Goal: Task Accomplishment & Management: Manage account settings

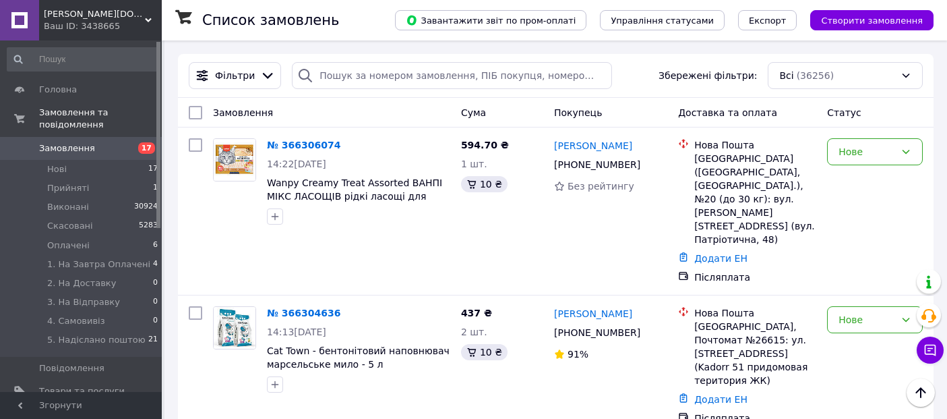
scroll to position [150, 0]
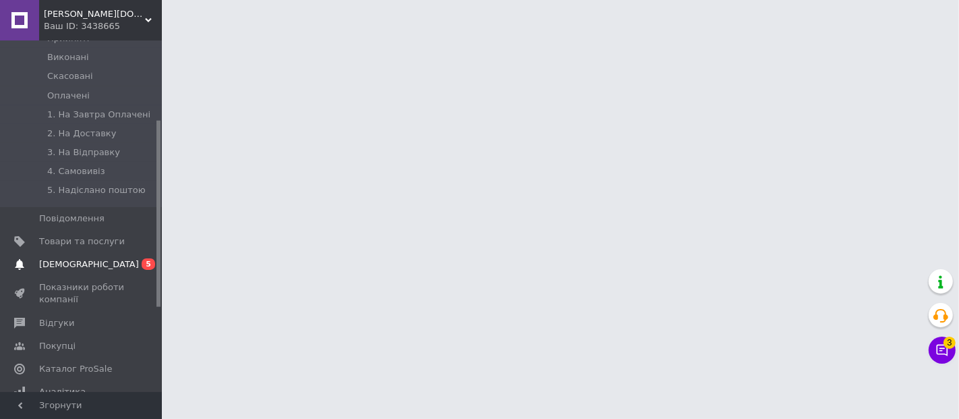
click at [79, 253] on link "Сповіщення 0 5" at bounding box center [83, 264] width 166 height 23
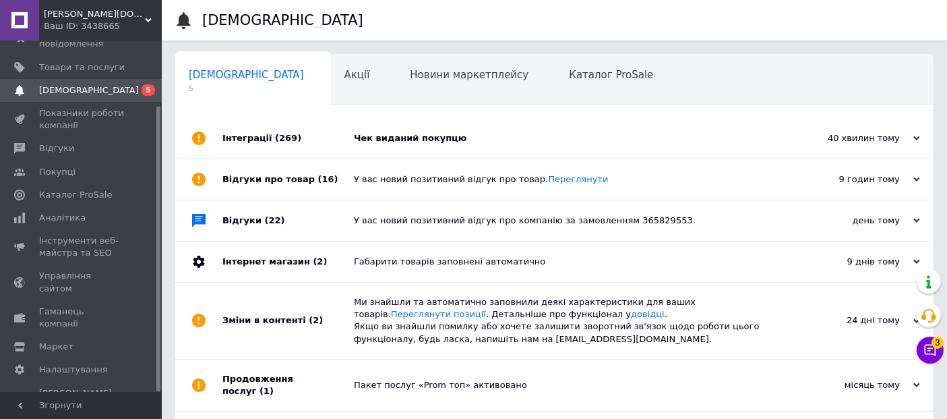
click at [409, 136] on div "Чек виданий покупцю" at bounding box center [570, 138] width 432 height 12
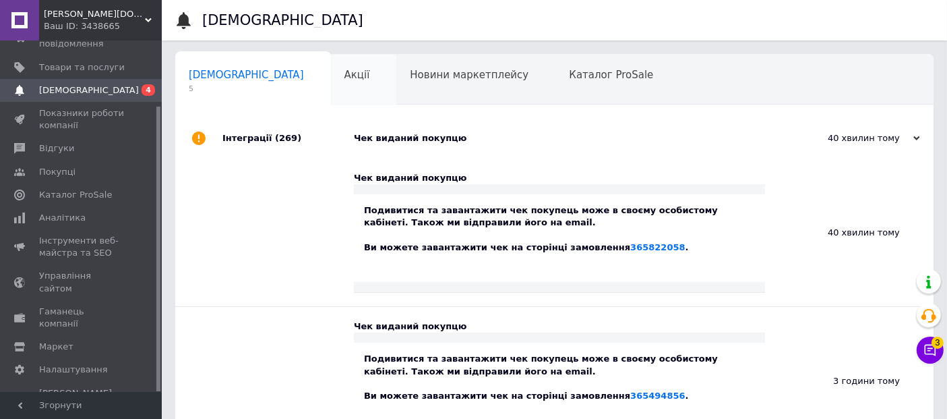
click at [345, 72] on span "Акції" at bounding box center [358, 75] width 26 height 12
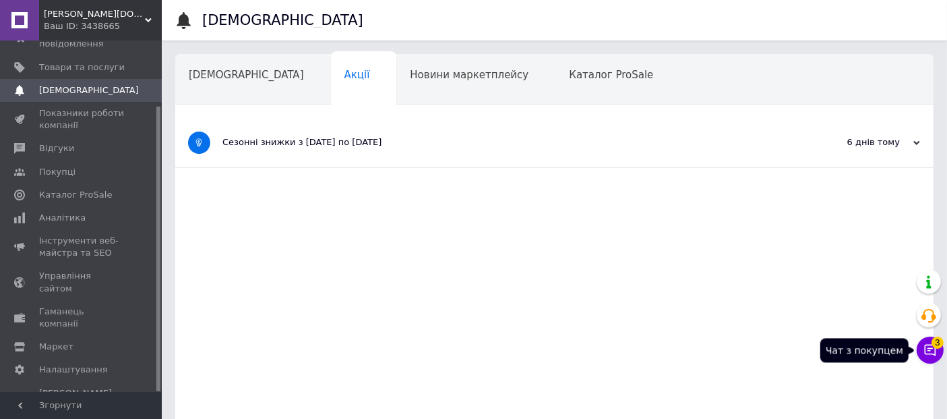
click at [927, 352] on icon at bounding box center [930, 349] width 13 height 13
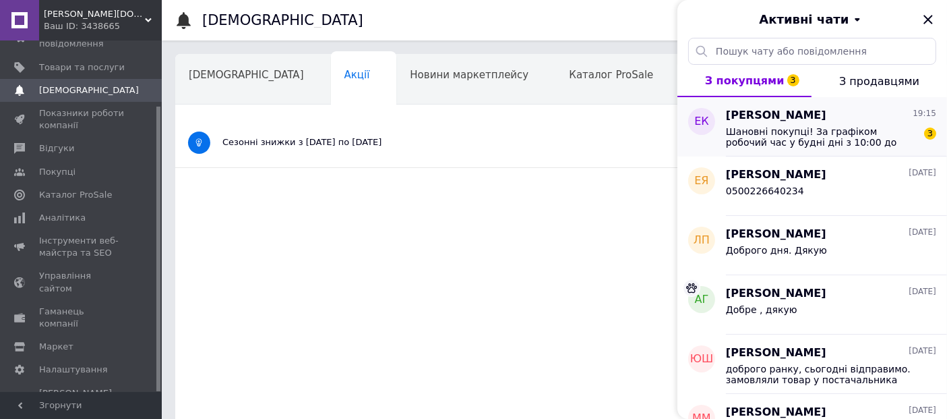
click at [826, 126] on span "Шановні покупці! За графіком робочий час у будні дні з 10:00 до 18:00. У суботу…" at bounding box center [822, 137] width 192 height 22
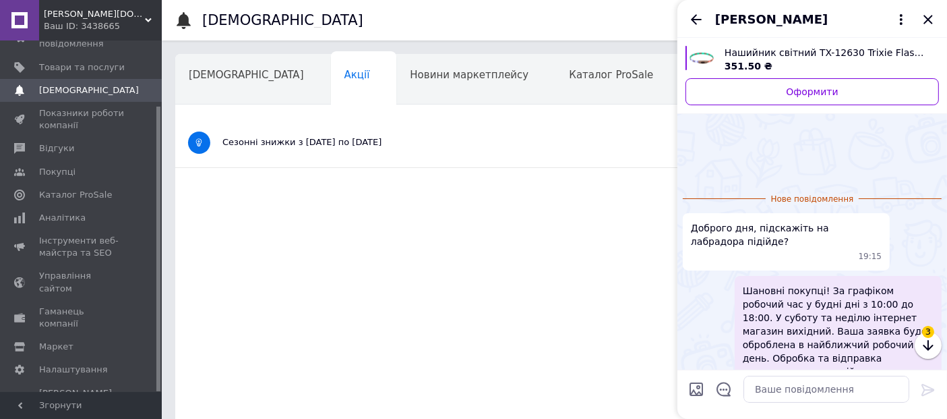
scroll to position [77, 0]
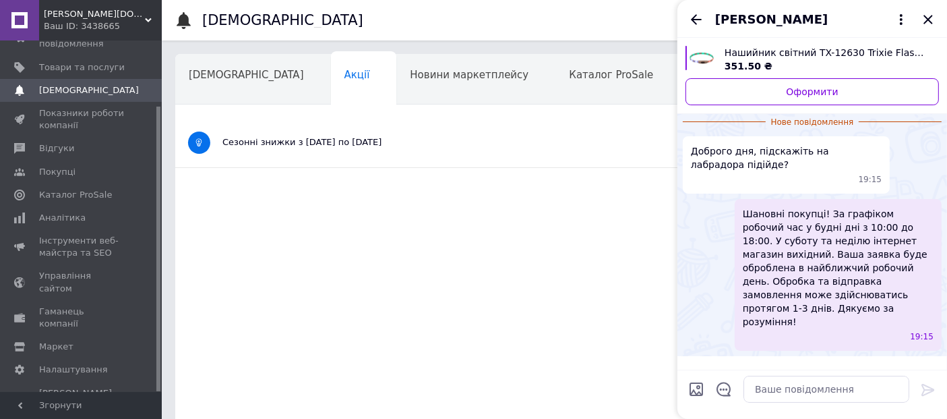
click at [927, 20] on icon "Закрити" at bounding box center [928, 19] width 9 height 9
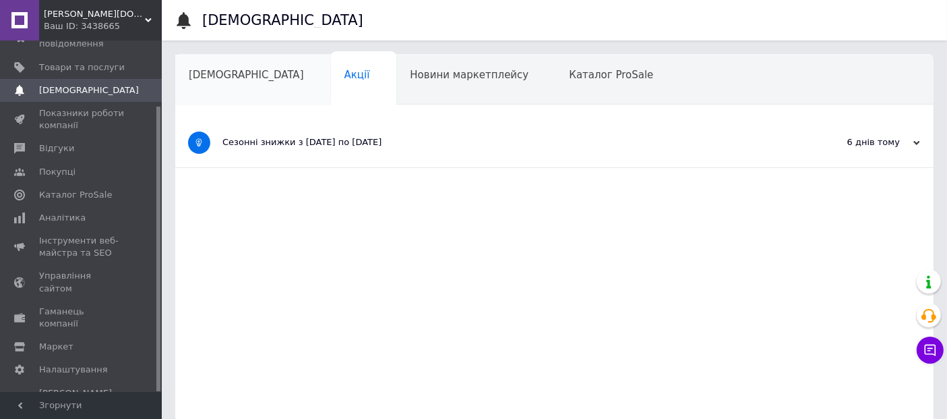
click at [209, 69] on span "[DEMOGRAPHIC_DATA]" at bounding box center [246, 75] width 115 height 12
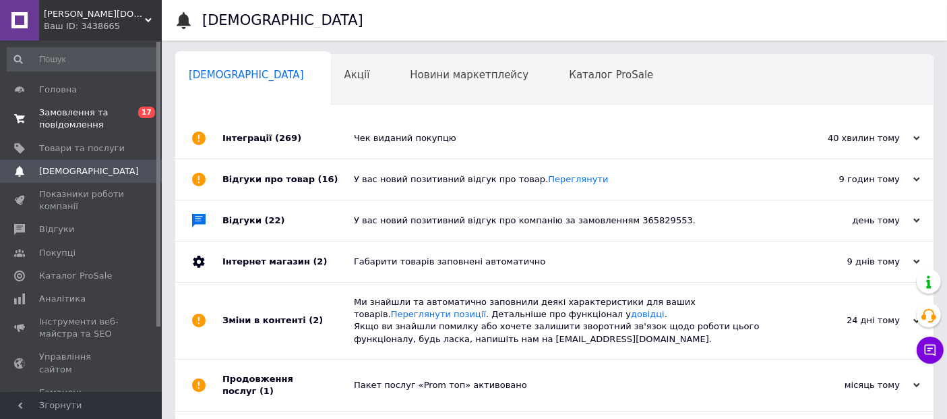
click at [78, 116] on span "Замовлення та повідомлення" at bounding box center [82, 119] width 86 height 24
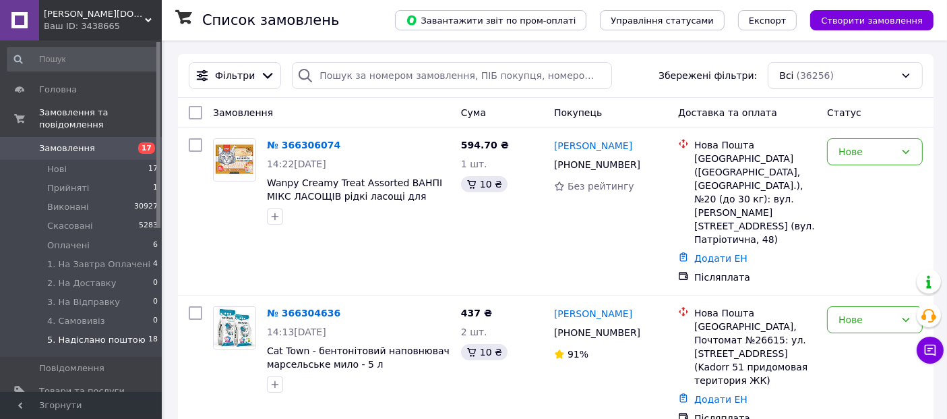
click at [77, 334] on span "5. Надіслано поштою" at bounding box center [96, 340] width 98 height 12
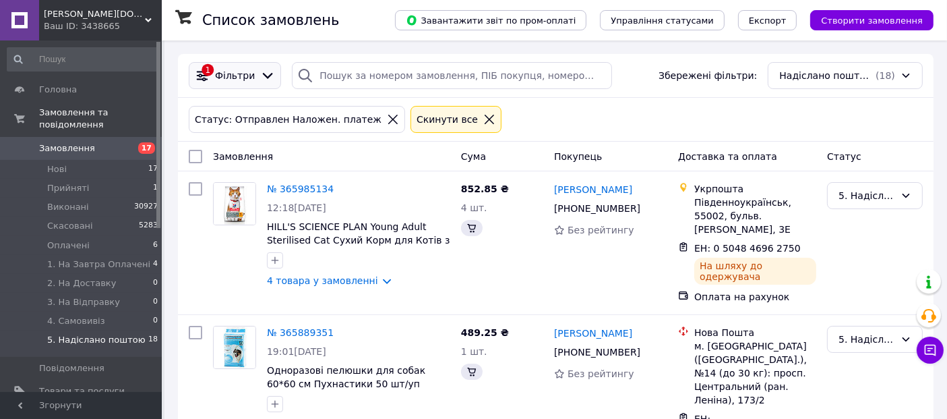
click at [221, 79] on span "Фільтри" at bounding box center [235, 75] width 40 height 13
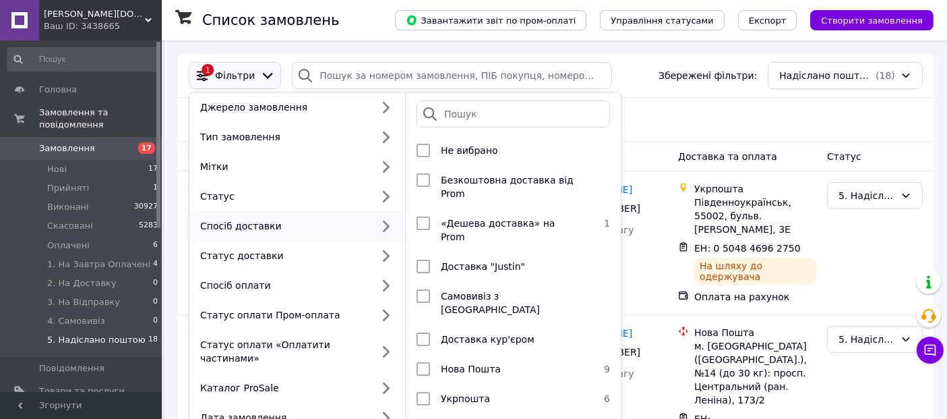
click at [53, 142] on span "Замовлення" at bounding box center [67, 148] width 56 height 12
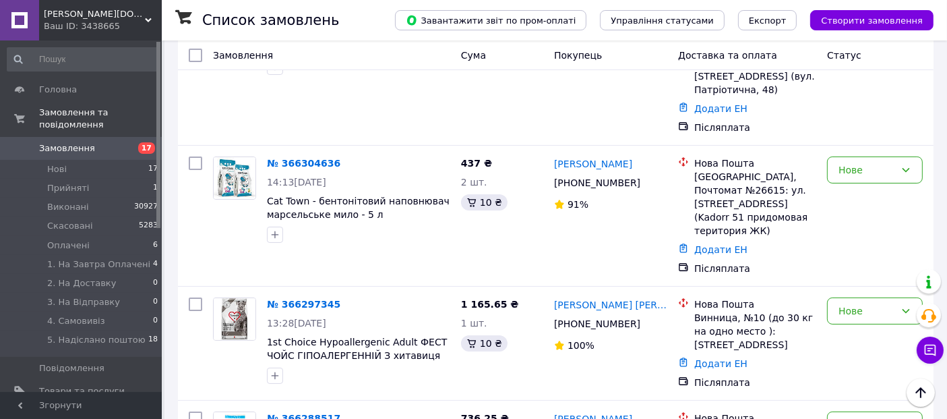
scroll to position [150, 0]
